Goal: Transaction & Acquisition: Purchase product/service

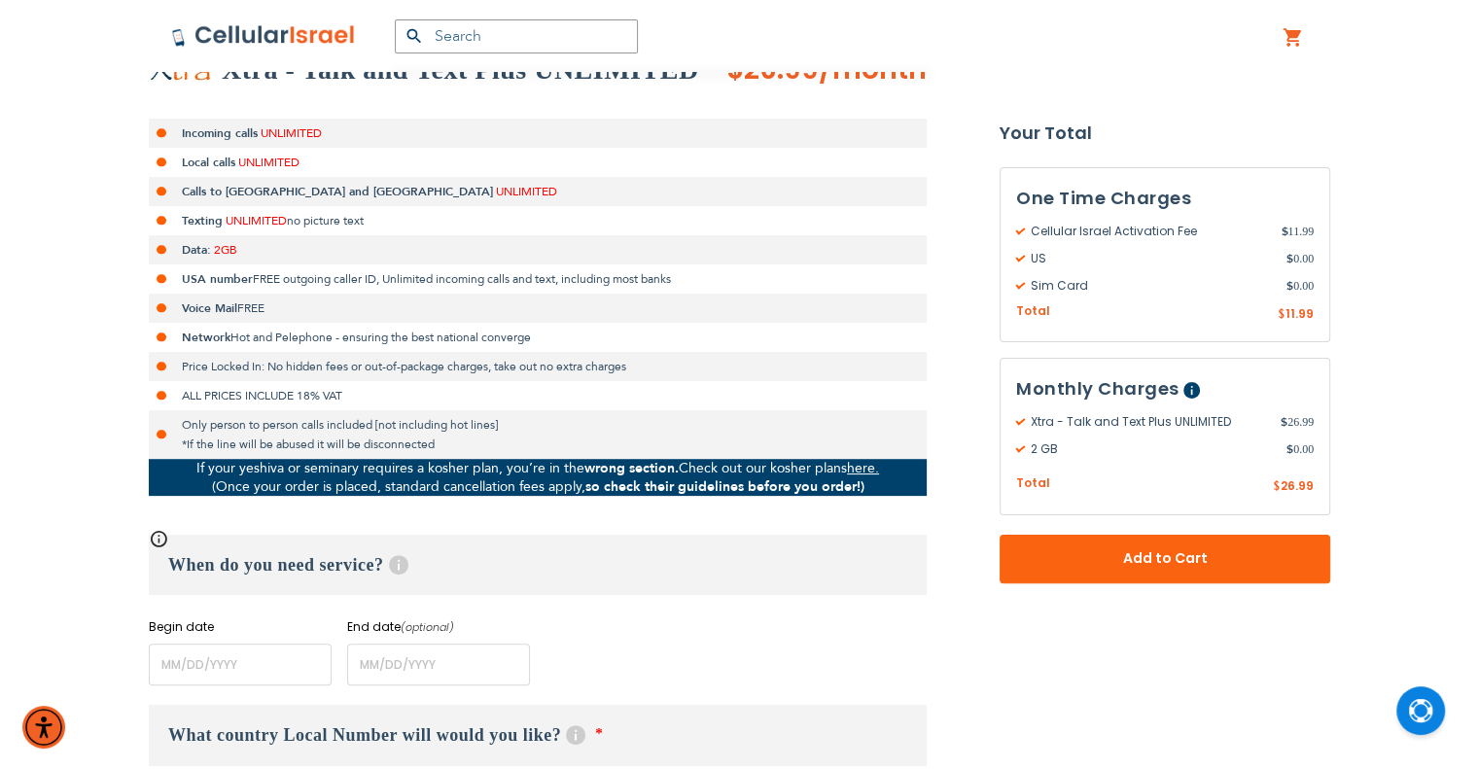
scroll to position [778, 0]
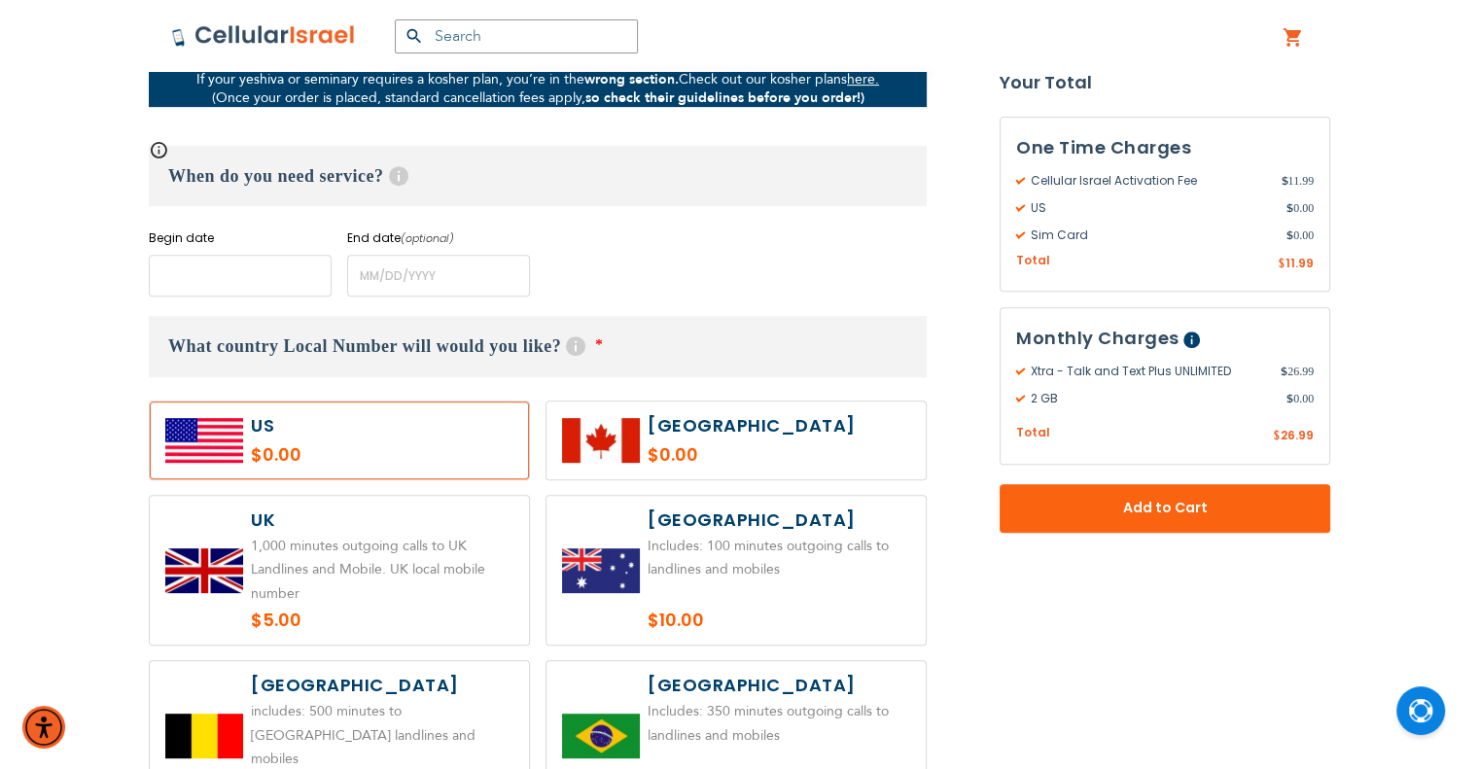
click at [217, 269] on input "name" at bounding box center [240, 276] width 183 height 42
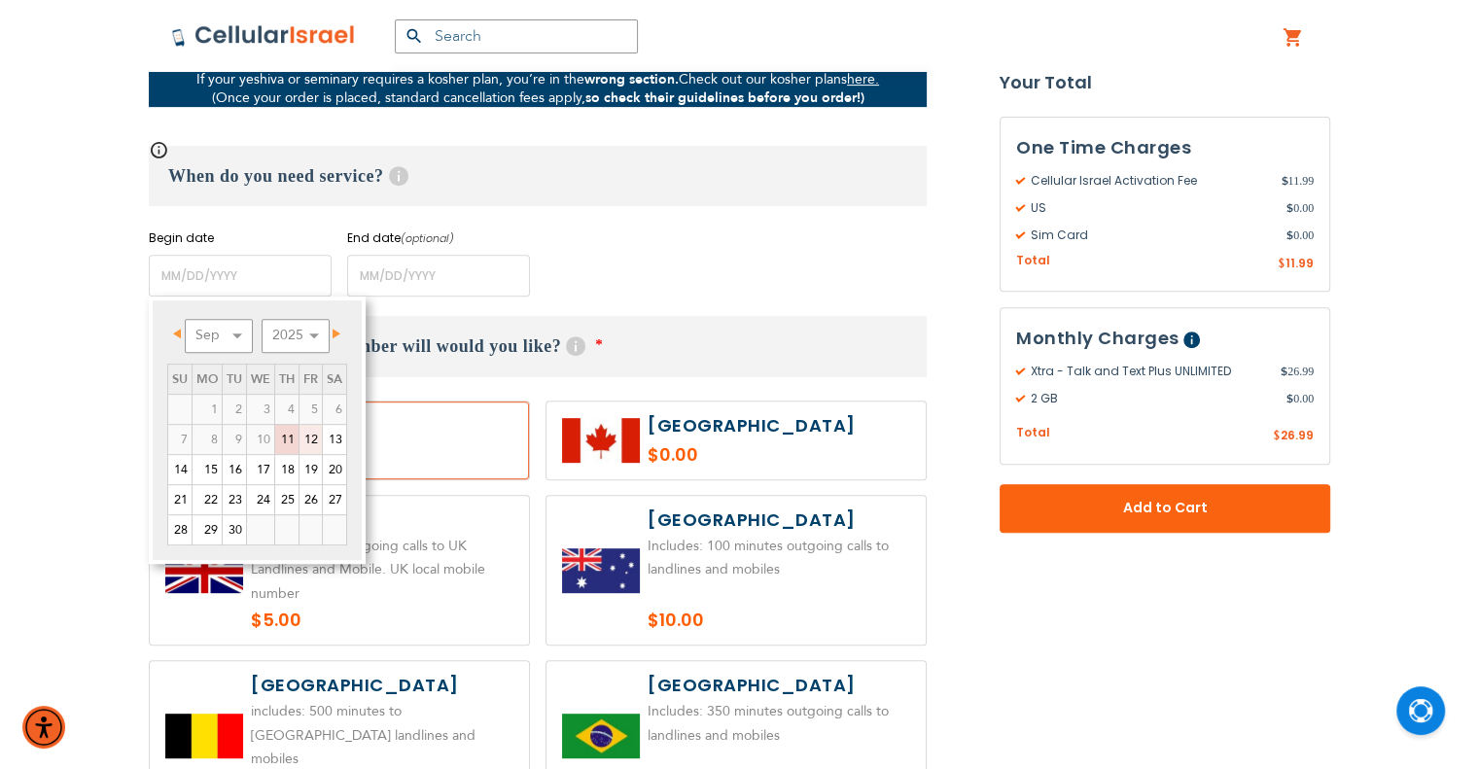
drag, startPoint x: 307, startPoint y: 440, endPoint x: 395, endPoint y: 322, distance: 147.4
click at [307, 440] on link "12" at bounding box center [310, 439] width 22 height 29
type input "[DATE]"
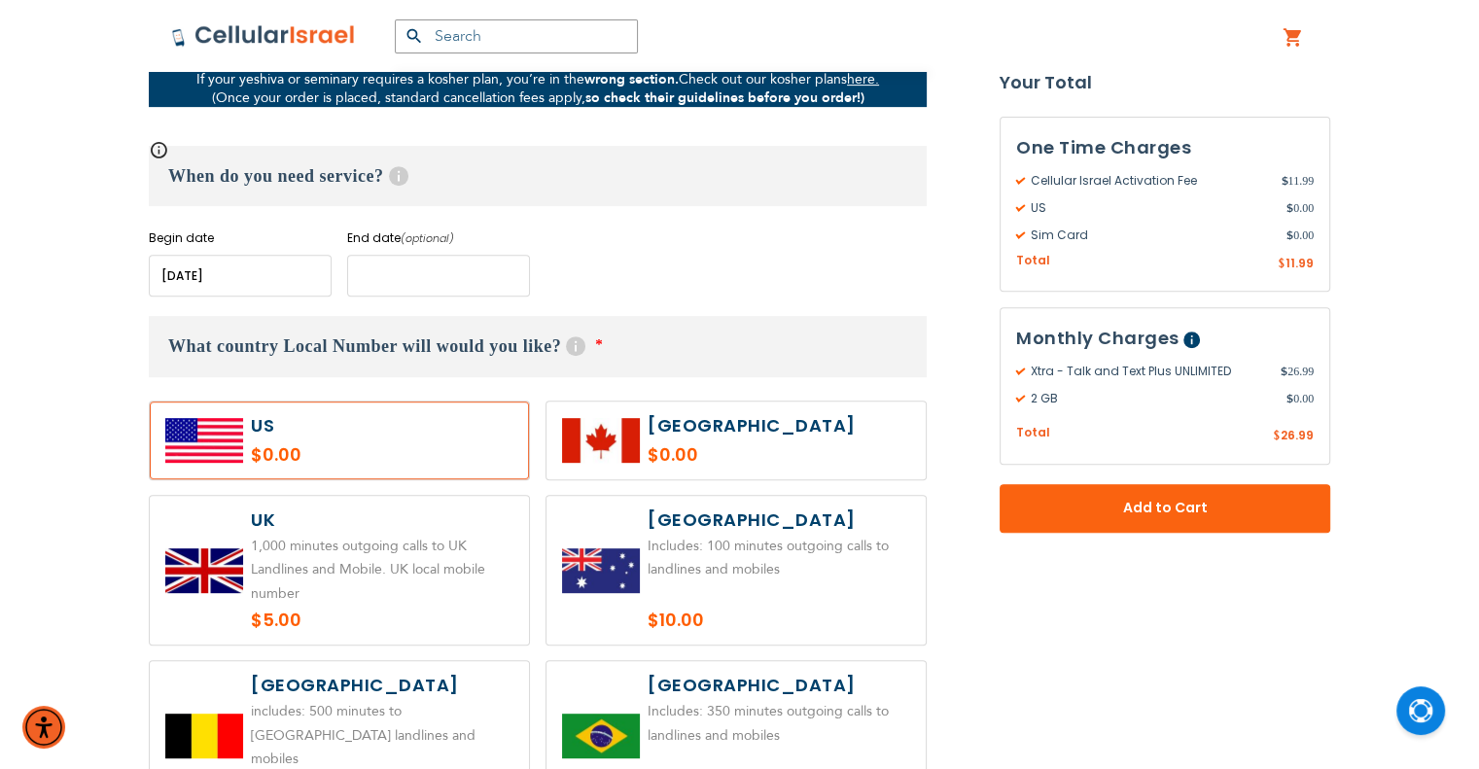
click at [423, 271] on input "name" at bounding box center [438, 276] width 183 height 42
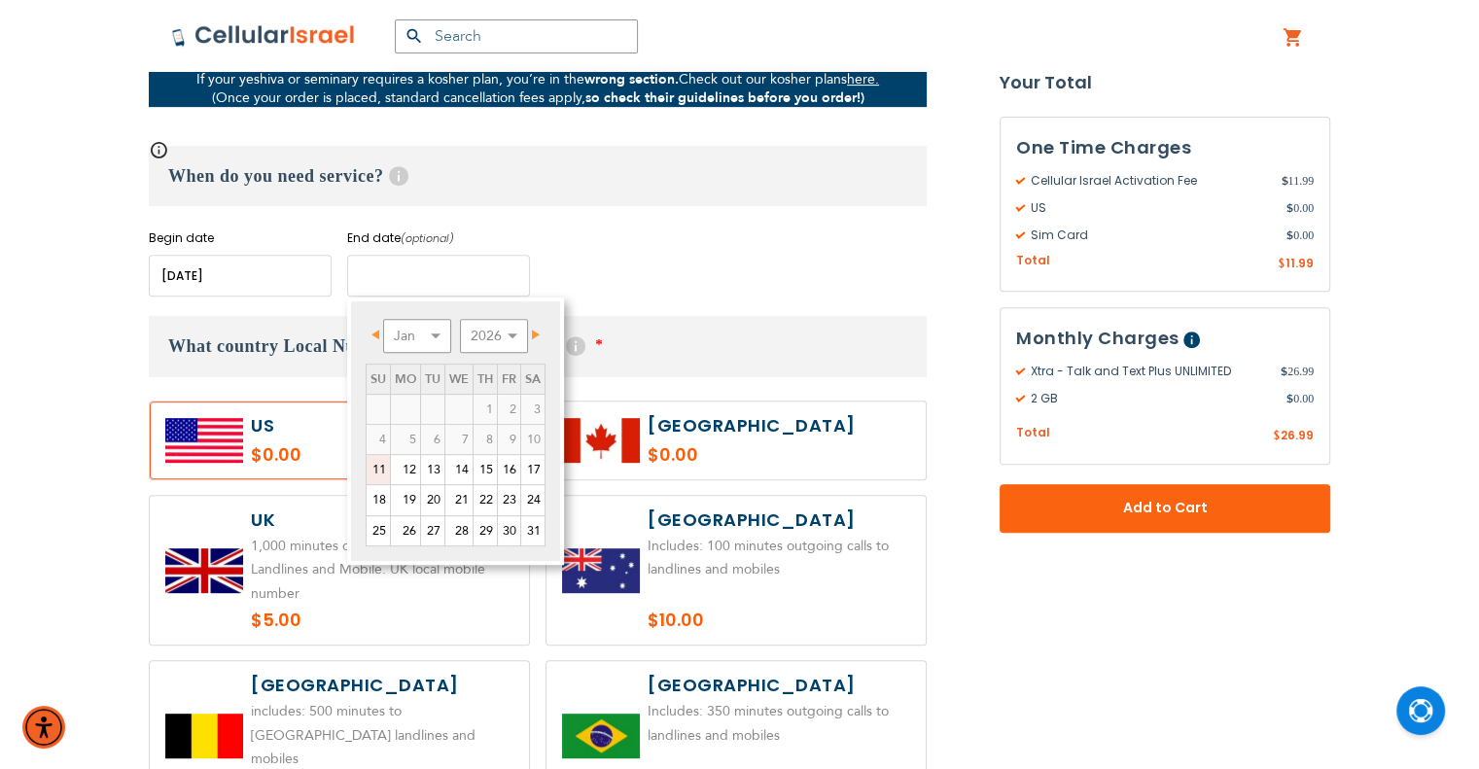
click at [423, 271] on input "name" at bounding box center [438, 276] width 183 height 42
click at [703, 224] on div "When do you need service? Help Begin date Please enter Start Date End date (opt…" at bounding box center [538, 221] width 778 height 151
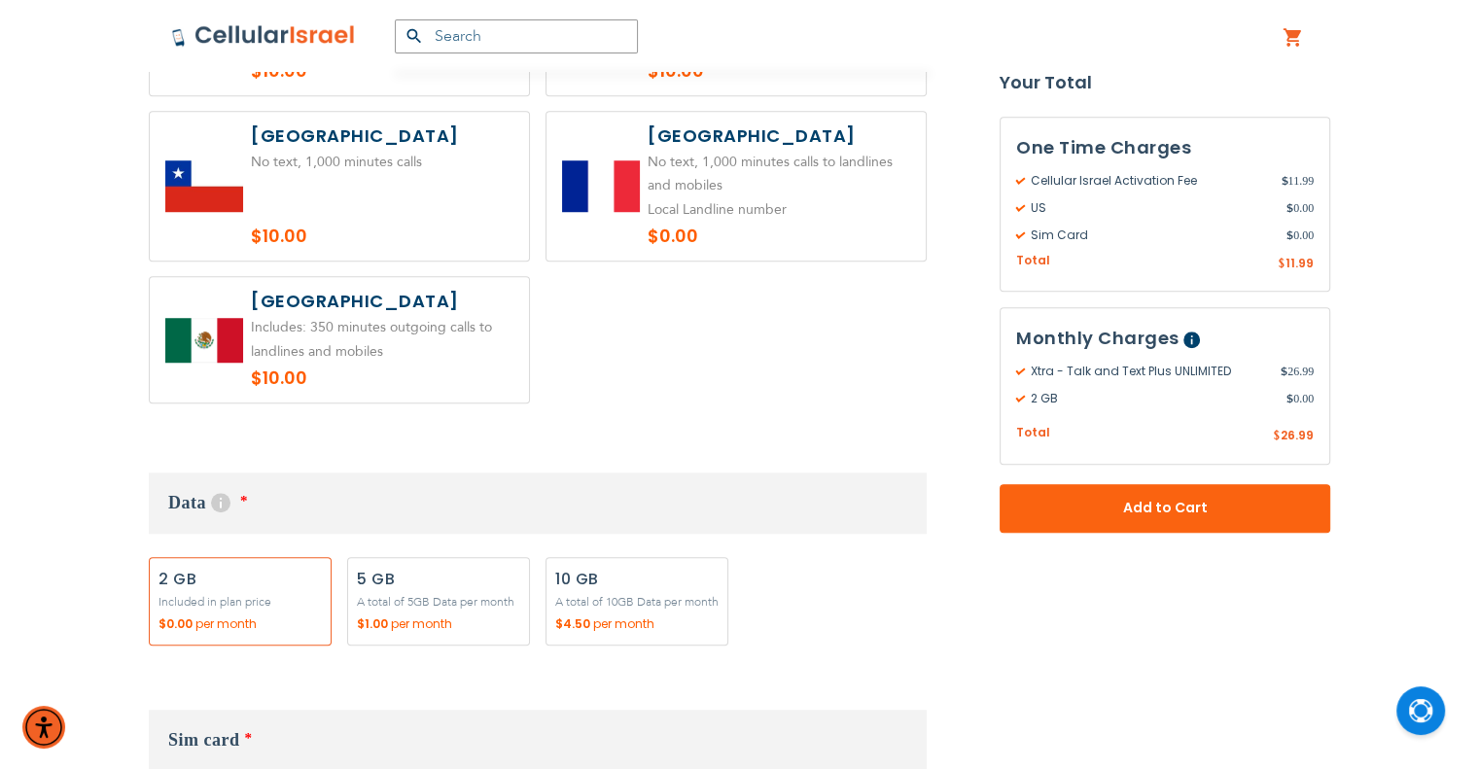
scroll to position [1847, 0]
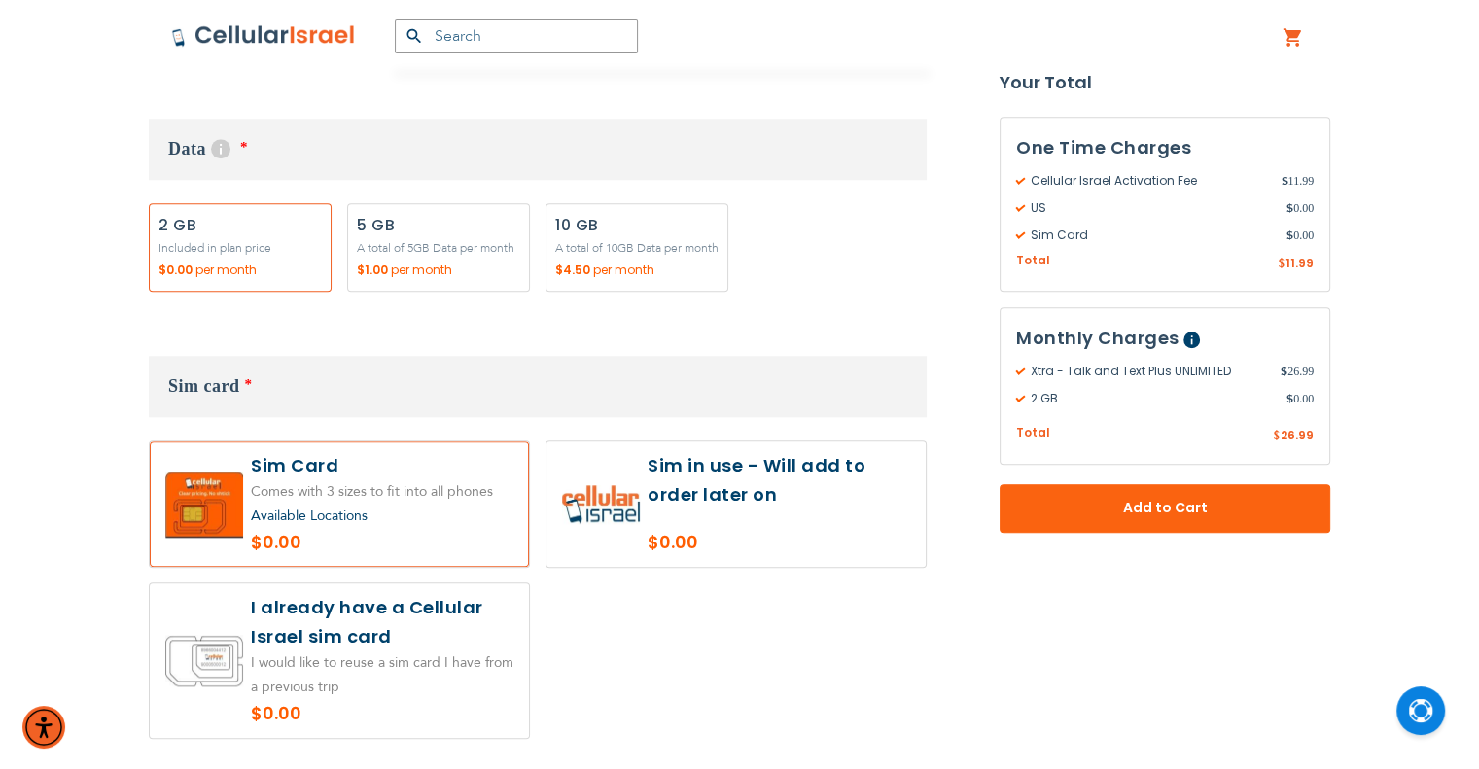
click at [412, 233] on label "Add" at bounding box center [438, 247] width 183 height 88
radio input "true"
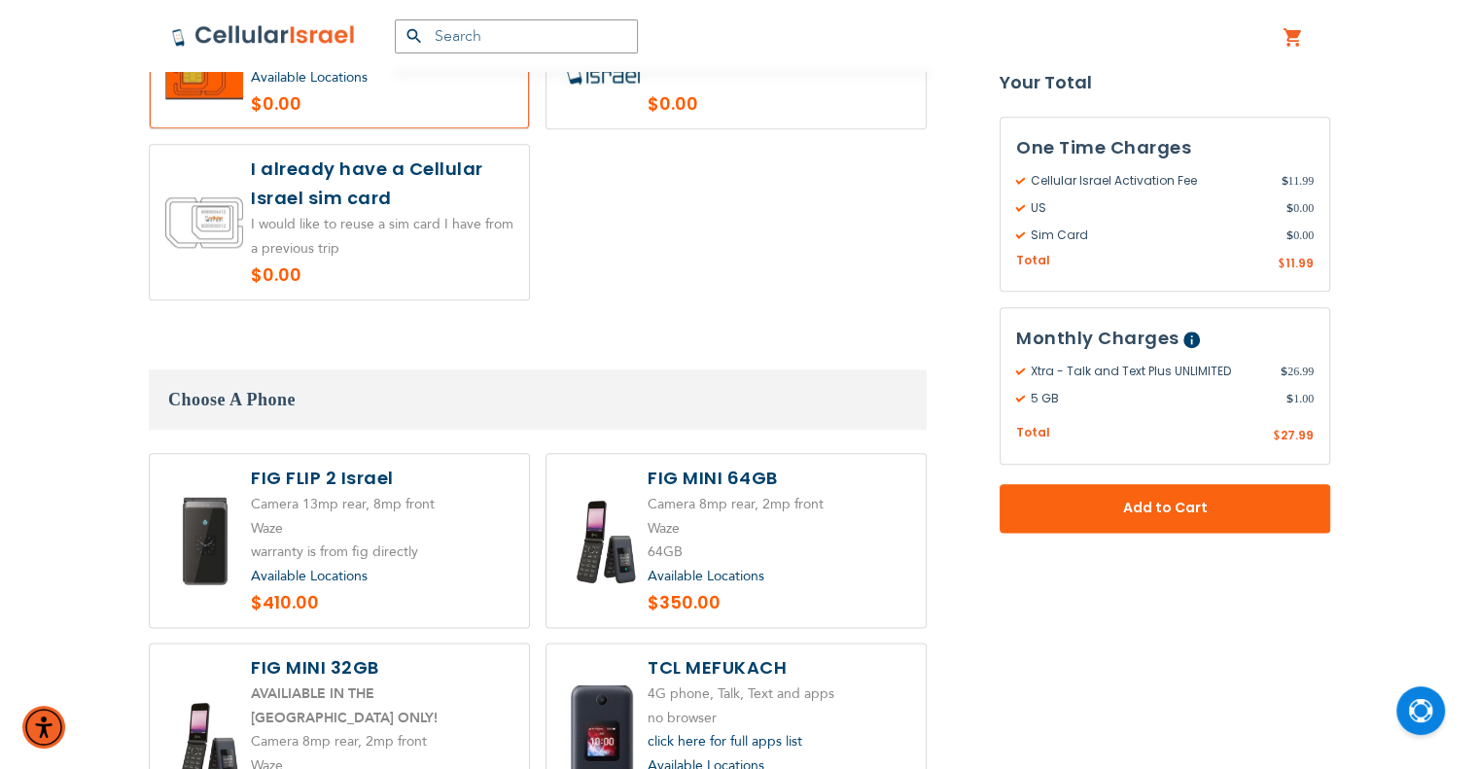
scroll to position [2236, 0]
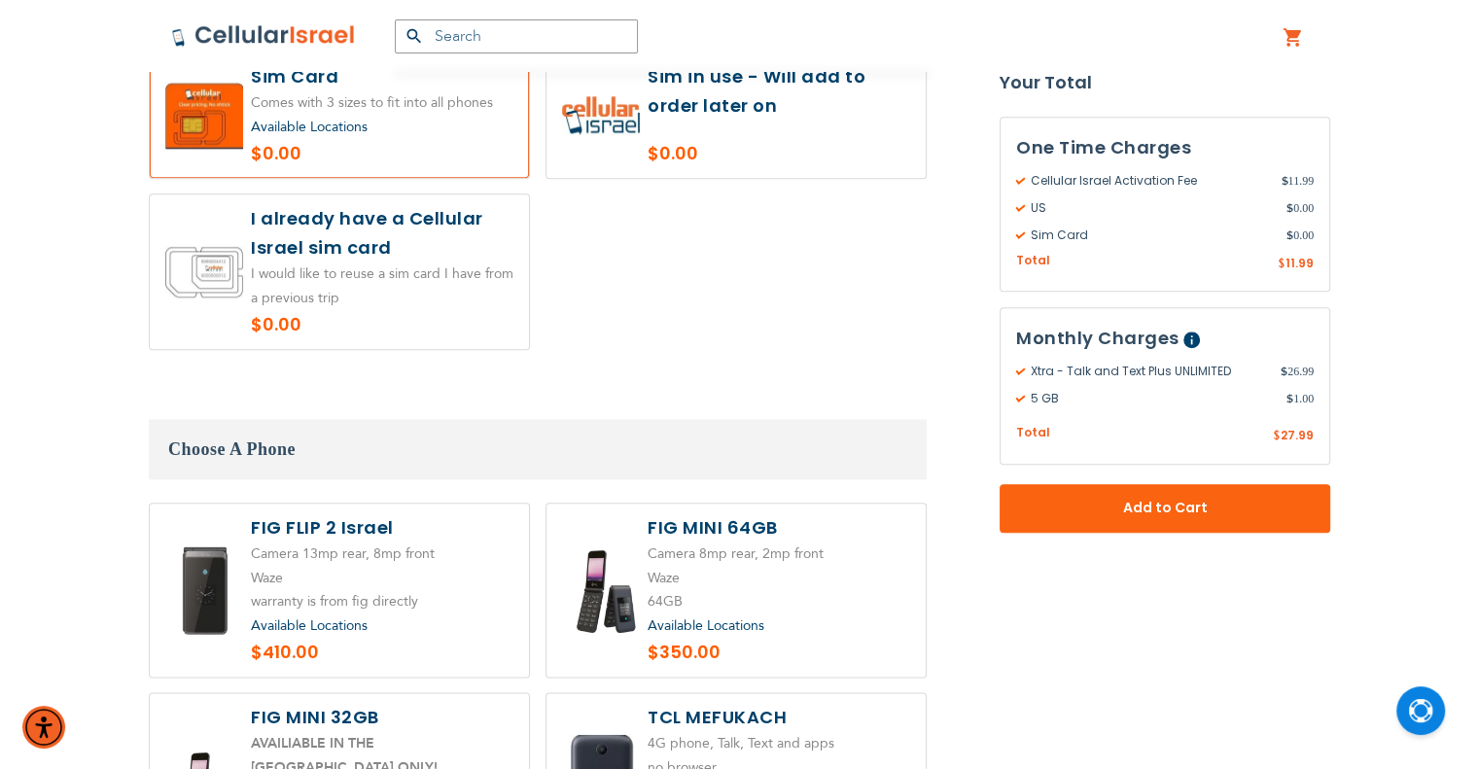
click at [414, 284] on label at bounding box center [339, 271] width 379 height 155
radio input "true"
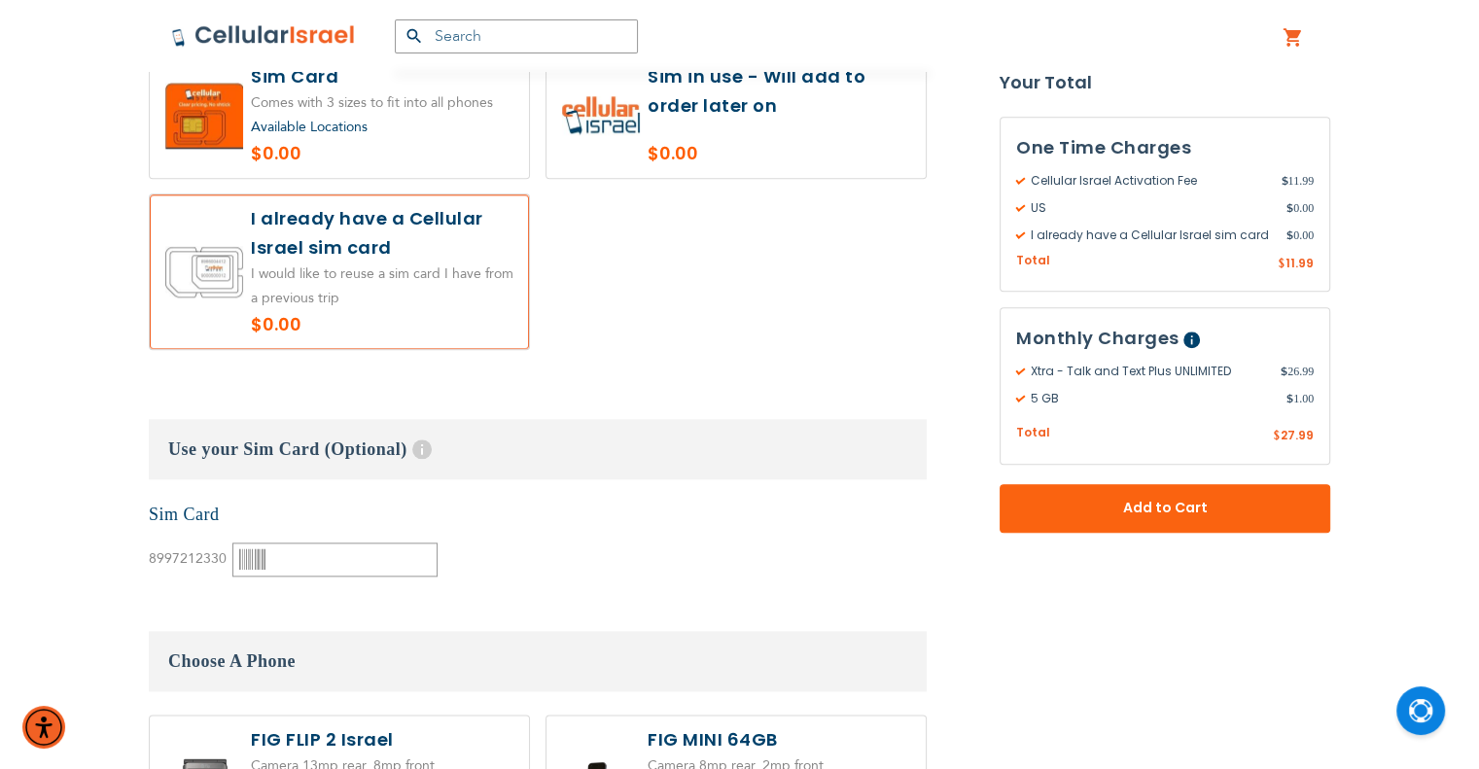
scroll to position [2042, 0]
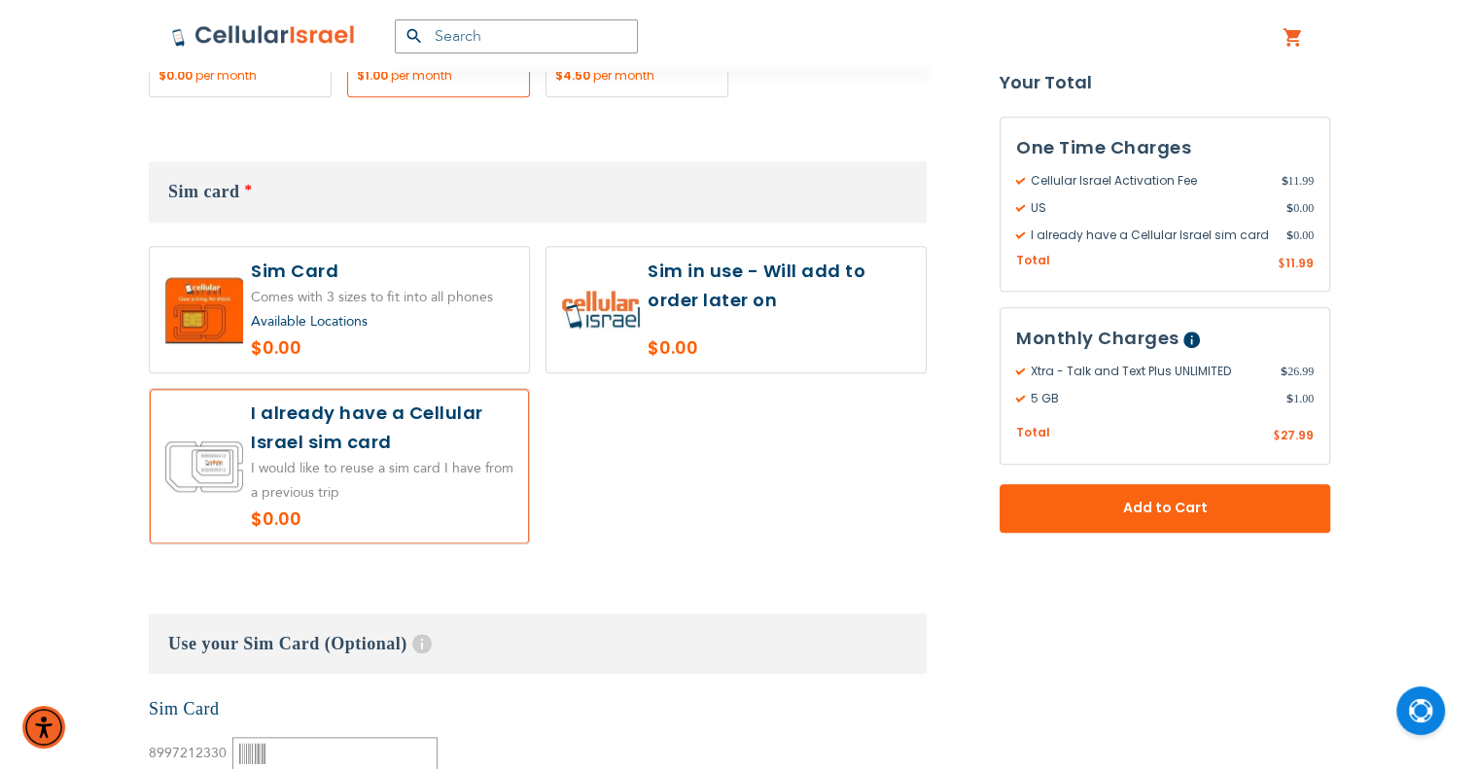
click at [713, 257] on label at bounding box center [735, 309] width 379 height 125
radio input "true"
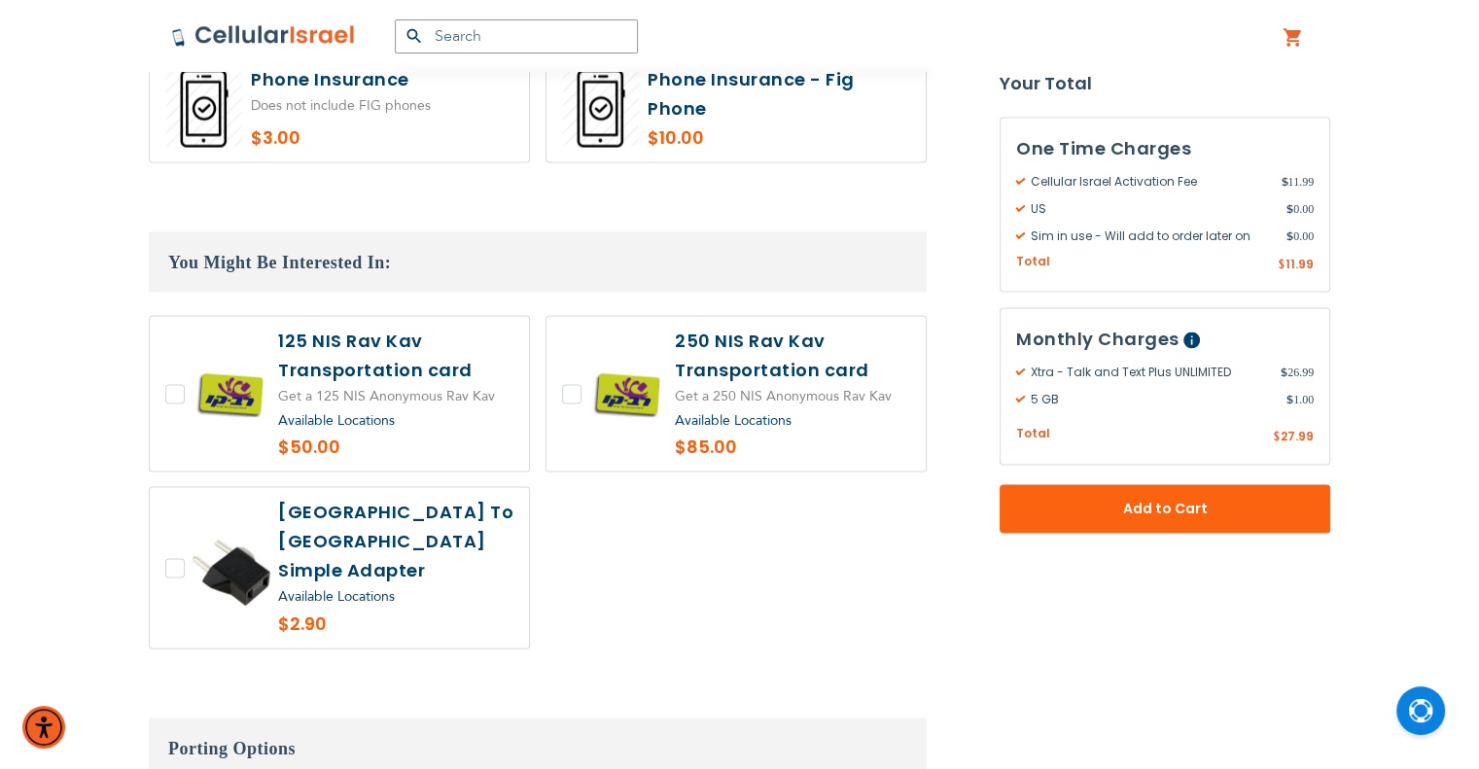
scroll to position [3987, 0]
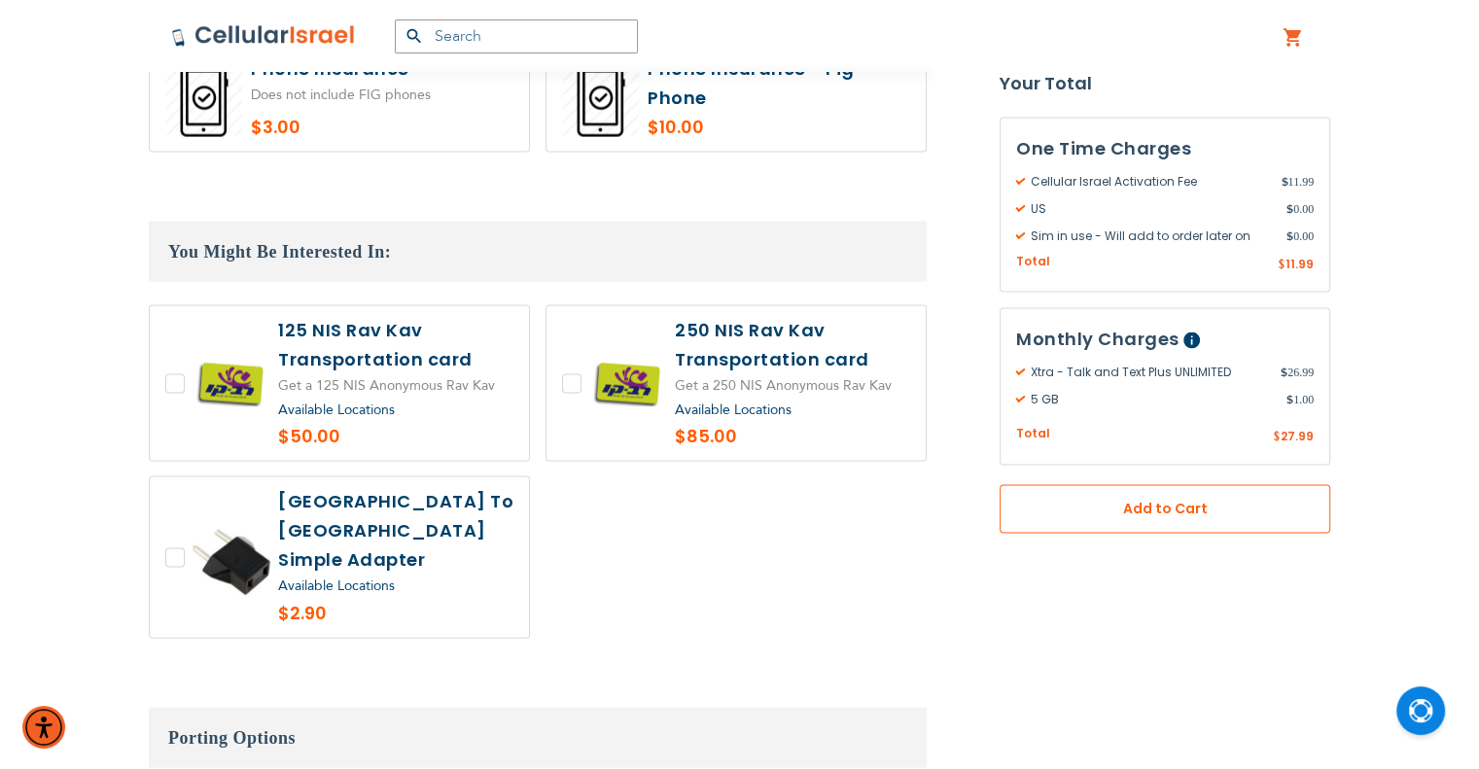
click at [1062, 516] on button "Add to Cart" at bounding box center [1165, 508] width 331 height 49
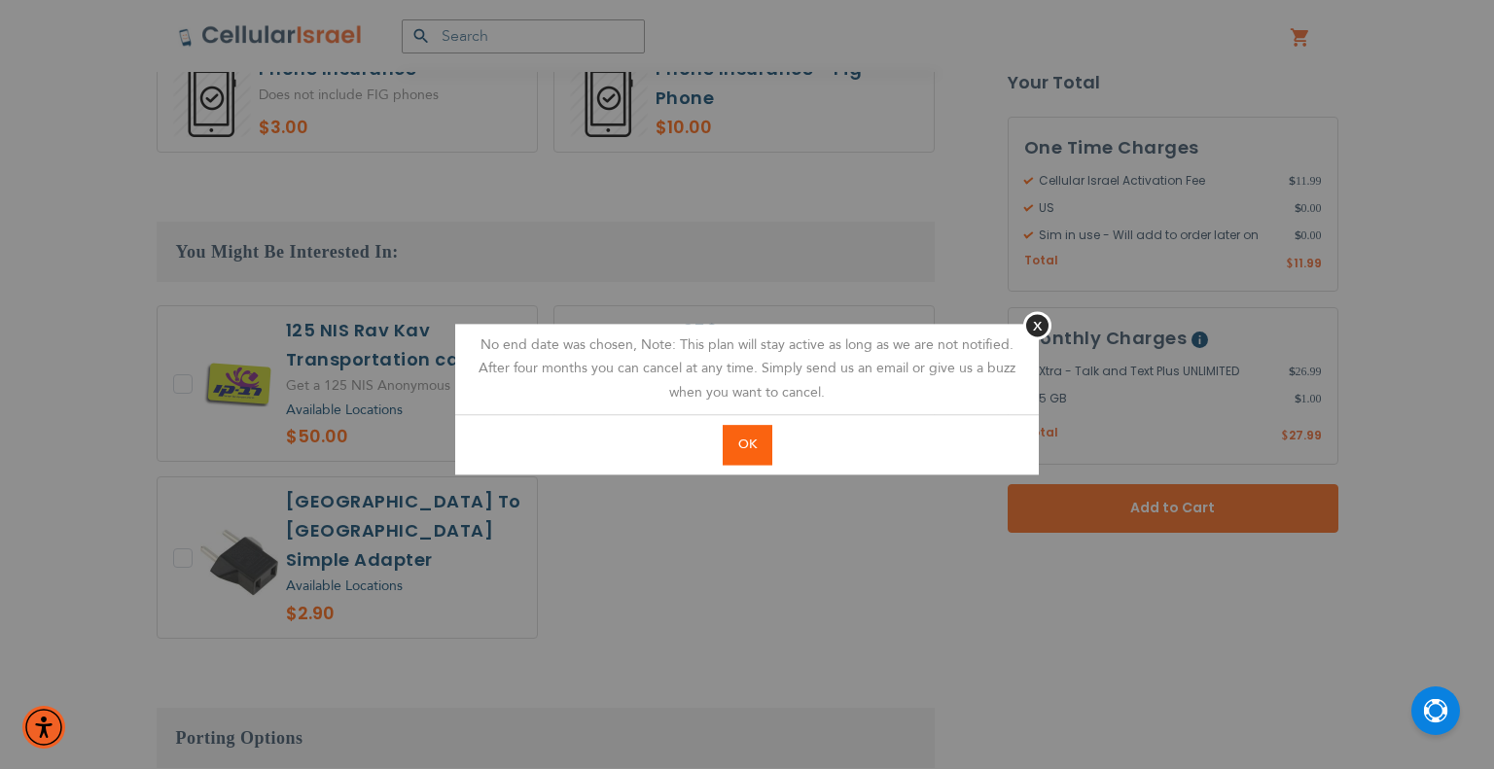
click at [746, 448] on span "OK" at bounding box center [747, 445] width 18 height 18
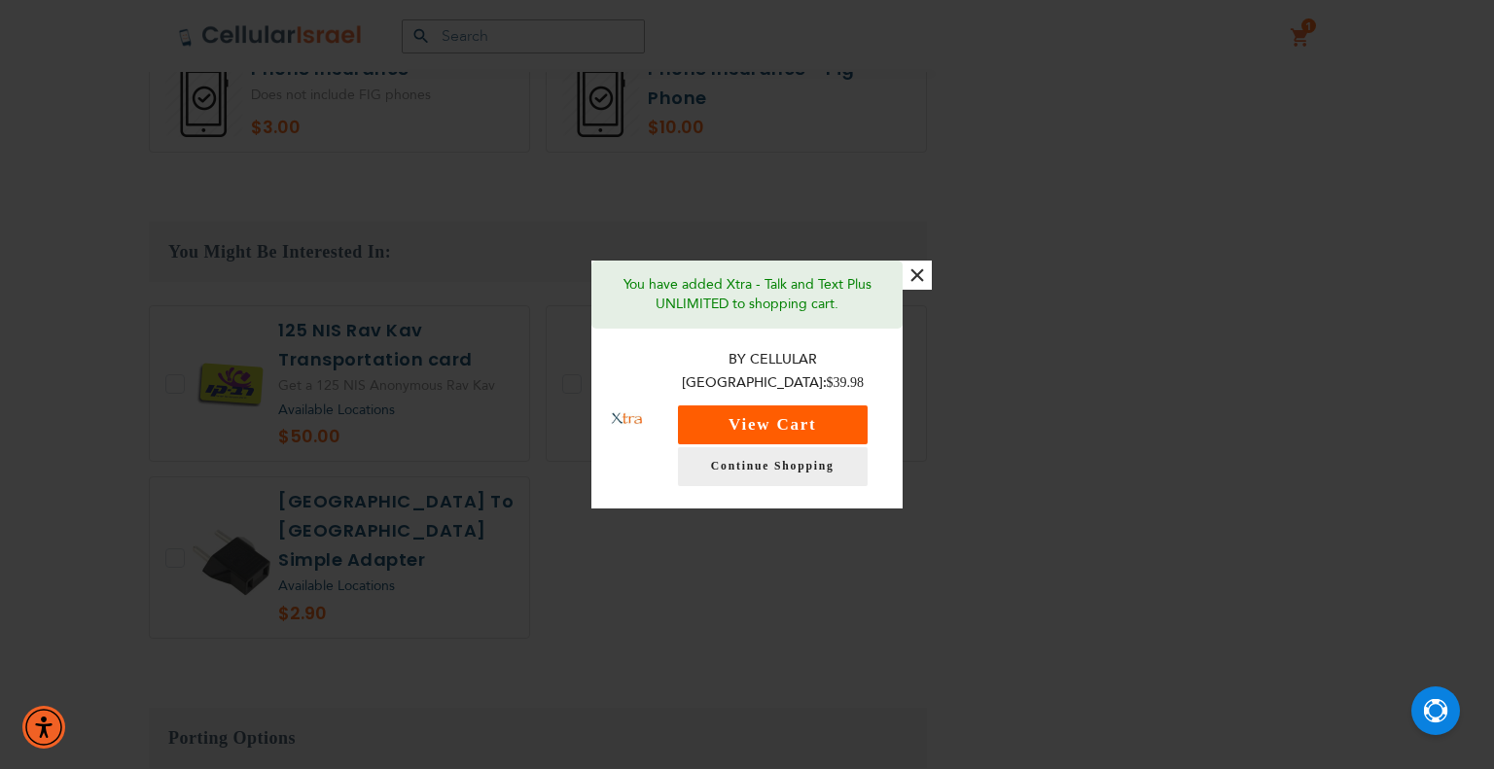
click at [759, 417] on button "View Cart" at bounding box center [773, 424] width 190 height 39
